Goal: Use online tool/utility: Utilize a website feature to perform a specific function

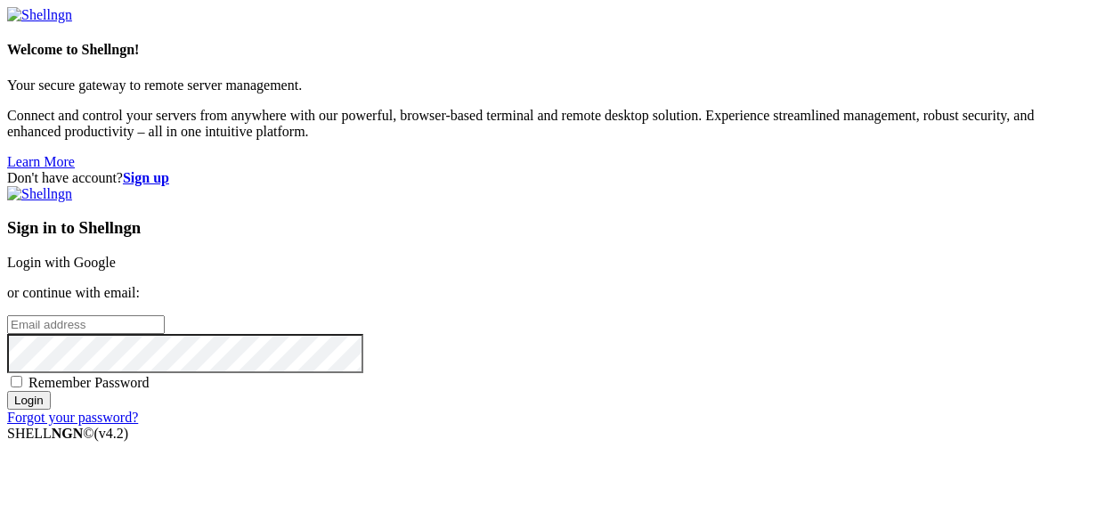
click at [165, 315] on input "email" at bounding box center [86, 324] width 158 height 19
paste input "[EMAIL_ADDRESS][DOMAIN_NAME]"
type input "[EMAIL_ADDRESS][DOMAIN_NAME]"
click at [51, 410] on input "Login" at bounding box center [29, 400] width 44 height 19
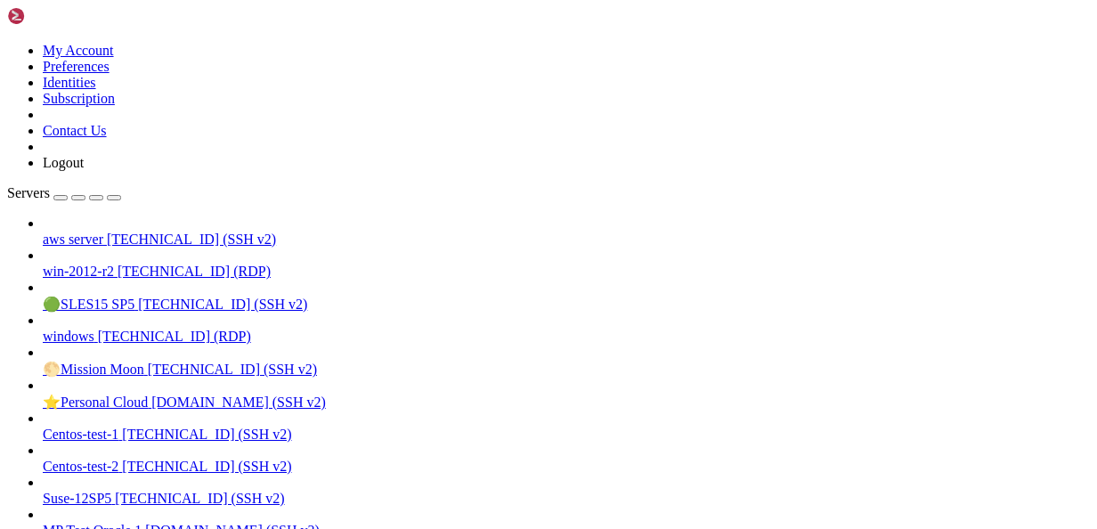
click at [46, 232] on link "aws server [TECHNICAL_ID] (SSH v2)" at bounding box center [567, 240] width 1048 height 16
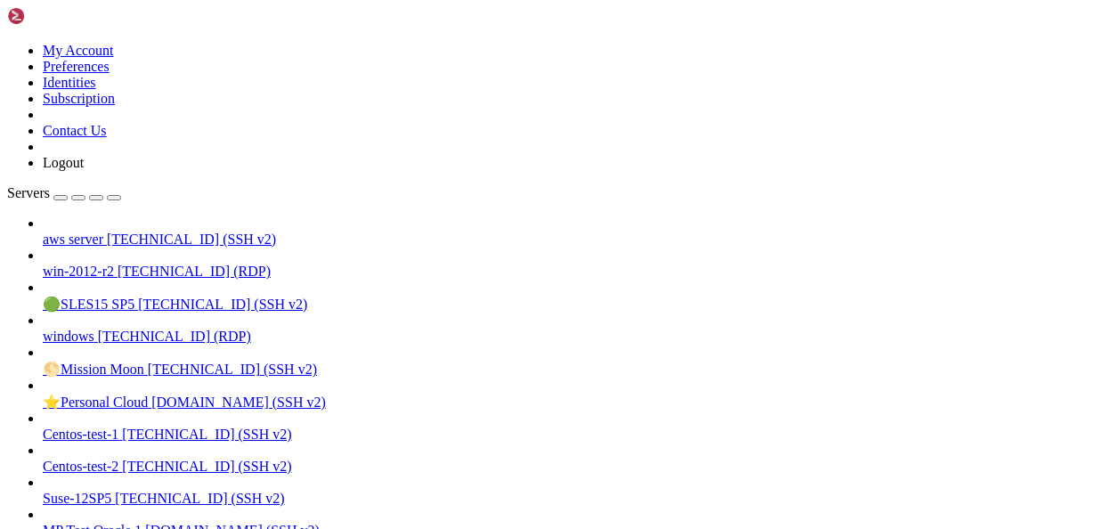
scroll to position [1045, 0]
click at [208, 313] on div at bounding box center [567, 321] width 1048 height 16
drag, startPoint x: 300, startPoint y: 1431, endPoint x: 20, endPoint y: 1427, distance: 280.6
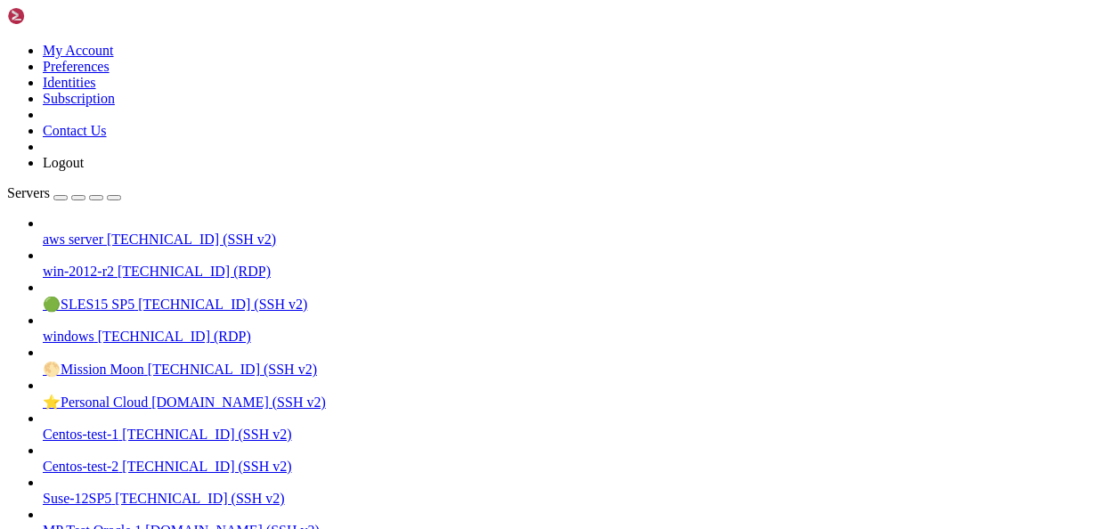
drag, startPoint x: 277, startPoint y: 1441, endPoint x: 16, endPoint y: 1431, distance: 261.2
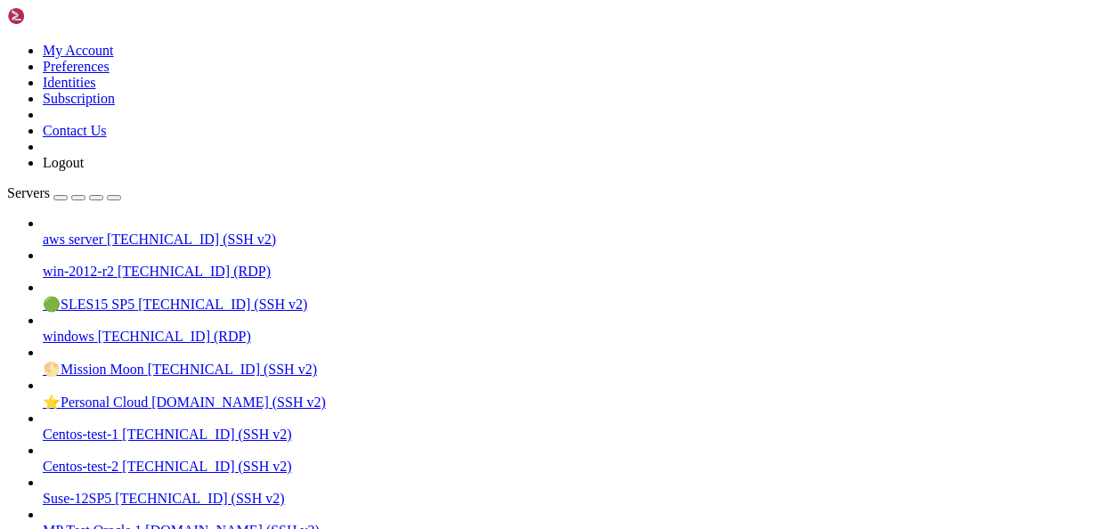
drag, startPoint x: 227, startPoint y: 1552, endPoint x: 87, endPoint y: 1555, distance: 139.9
